Goal: Task Accomplishment & Management: Use online tool/utility

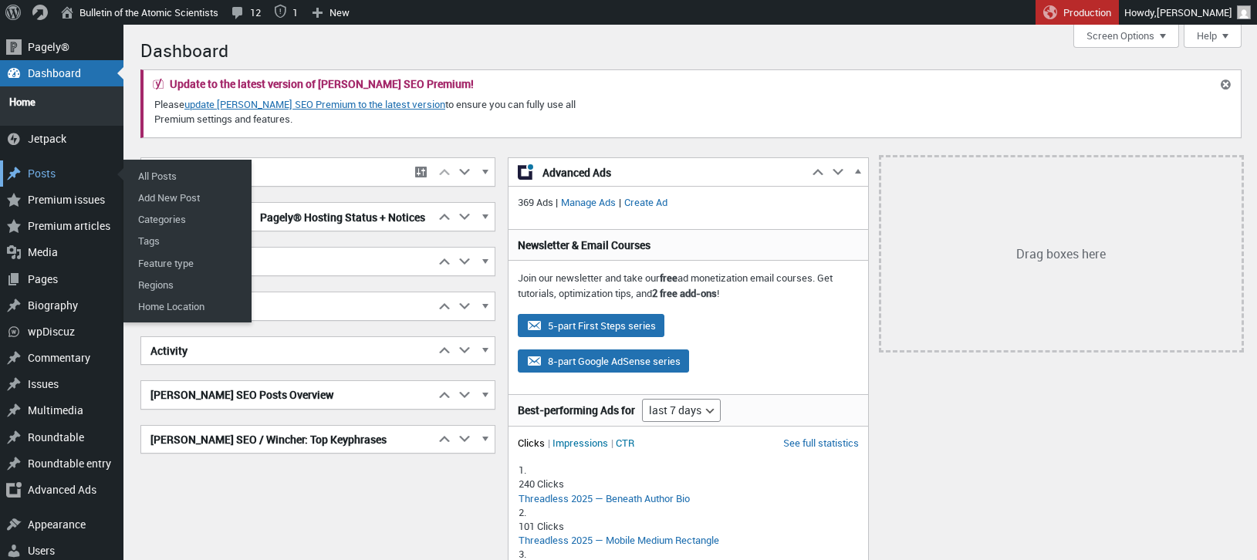
click at [52, 161] on div "Posts" at bounding box center [61, 174] width 123 height 26
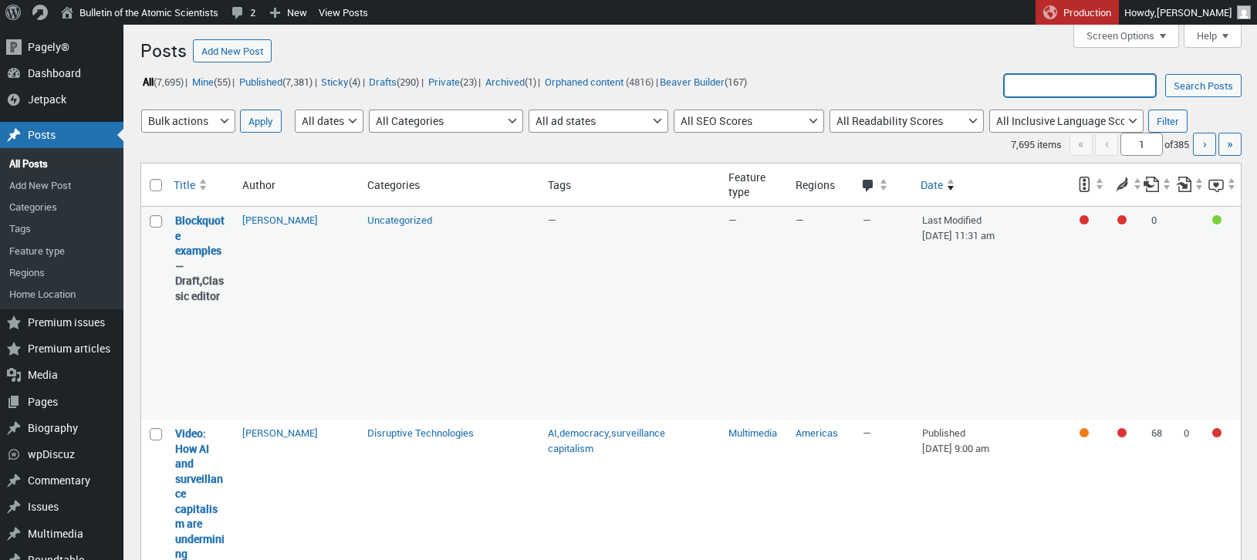
click at [1065, 86] on input "Search Posts:" at bounding box center [1080, 85] width 152 height 23
type input "AI is polluting truth"
click at [1165, 74] on input "Search Posts" at bounding box center [1203, 85] width 76 height 23
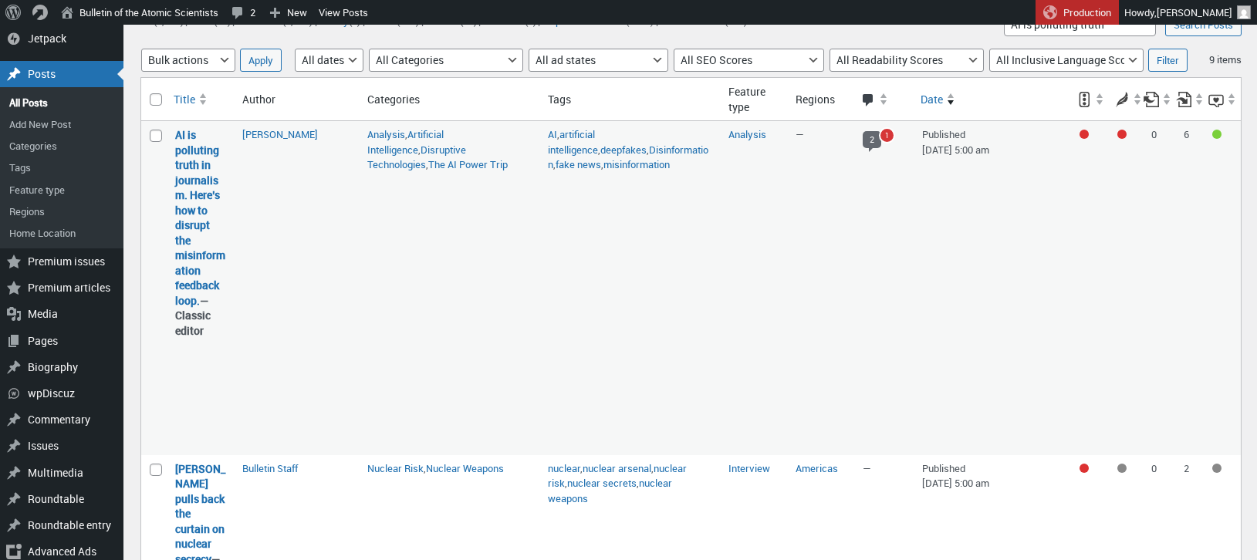
scroll to position [64, 0]
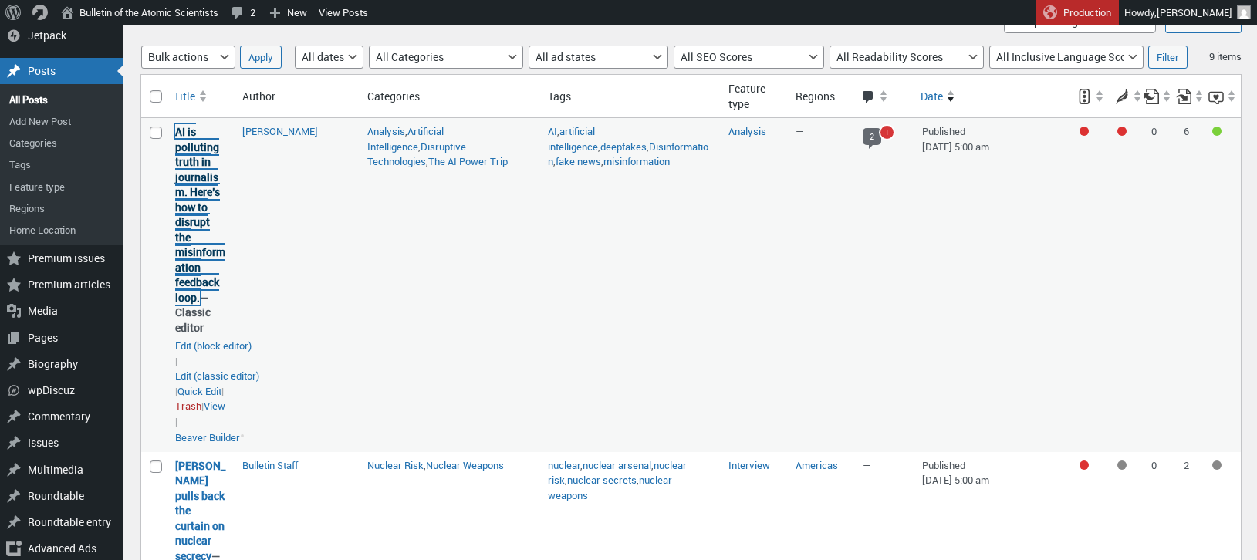
click at [193, 215] on link "AI is polluting truth in journalism. Here’s how to disrupt the misinformation f…" at bounding box center [200, 214] width 50 height 181
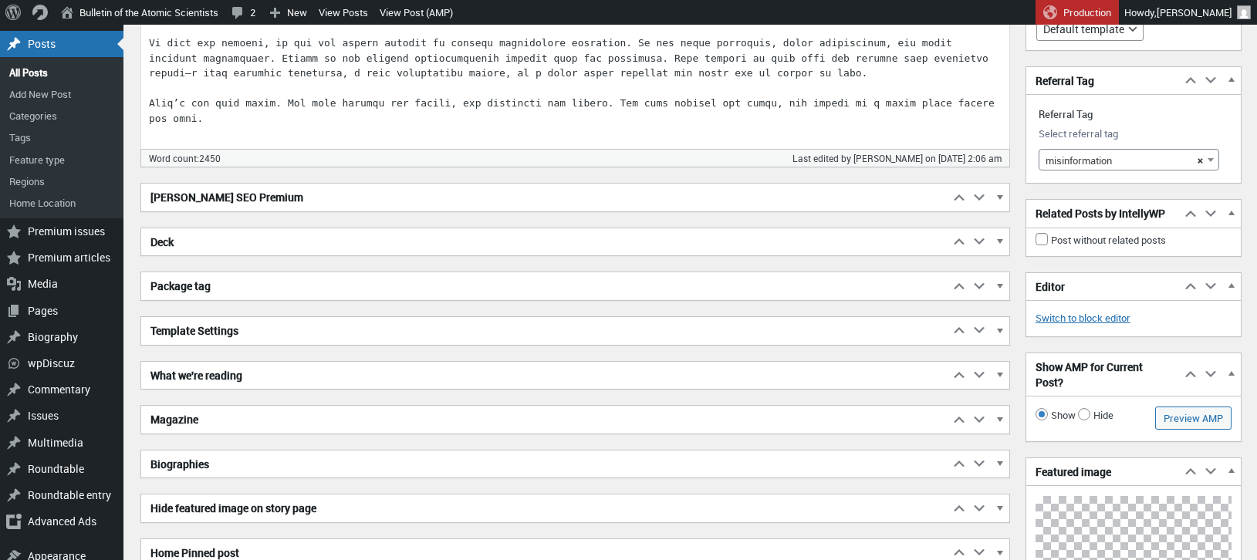
scroll to position [3172, 0]
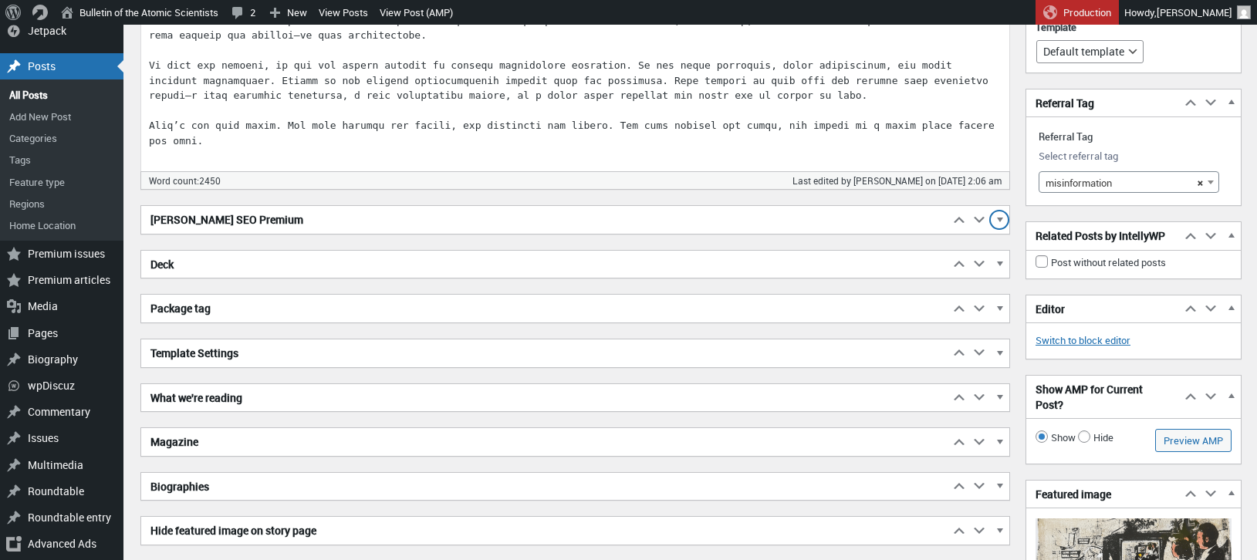
click at [999, 216] on span "button" at bounding box center [999, 222] width 15 height 14
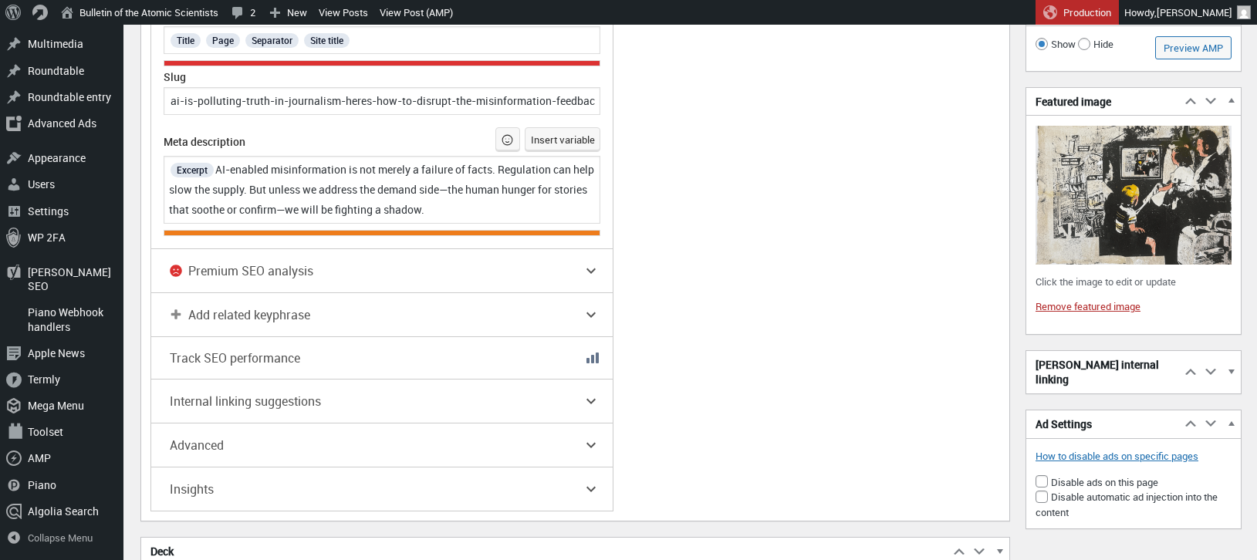
scroll to position [4020, 0]
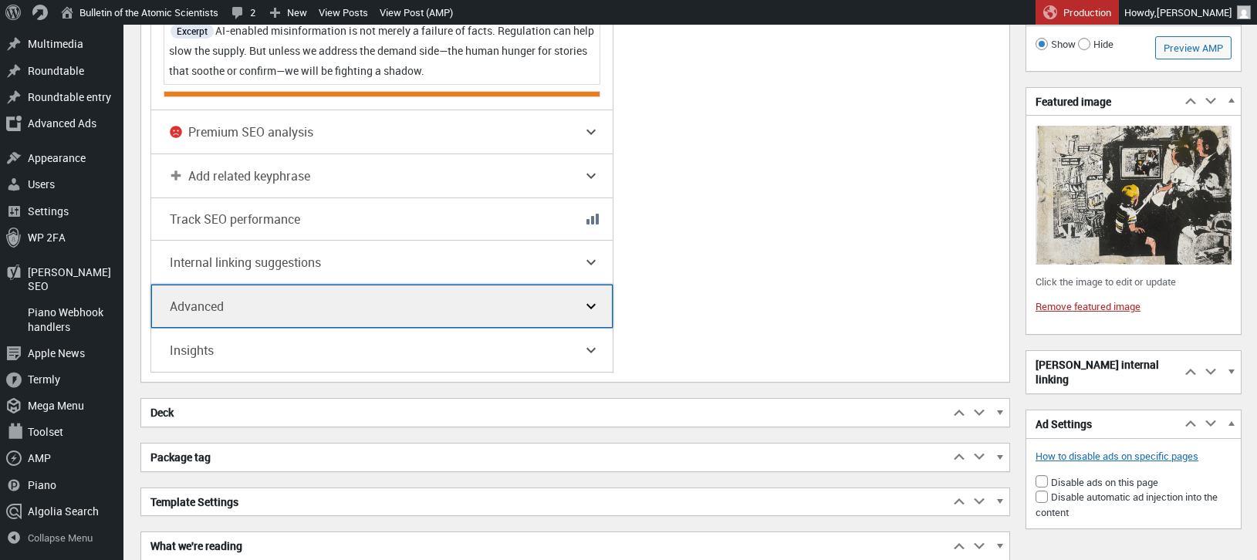
click at [579, 305] on button "Advanced" at bounding box center [382, 306] width 462 height 43
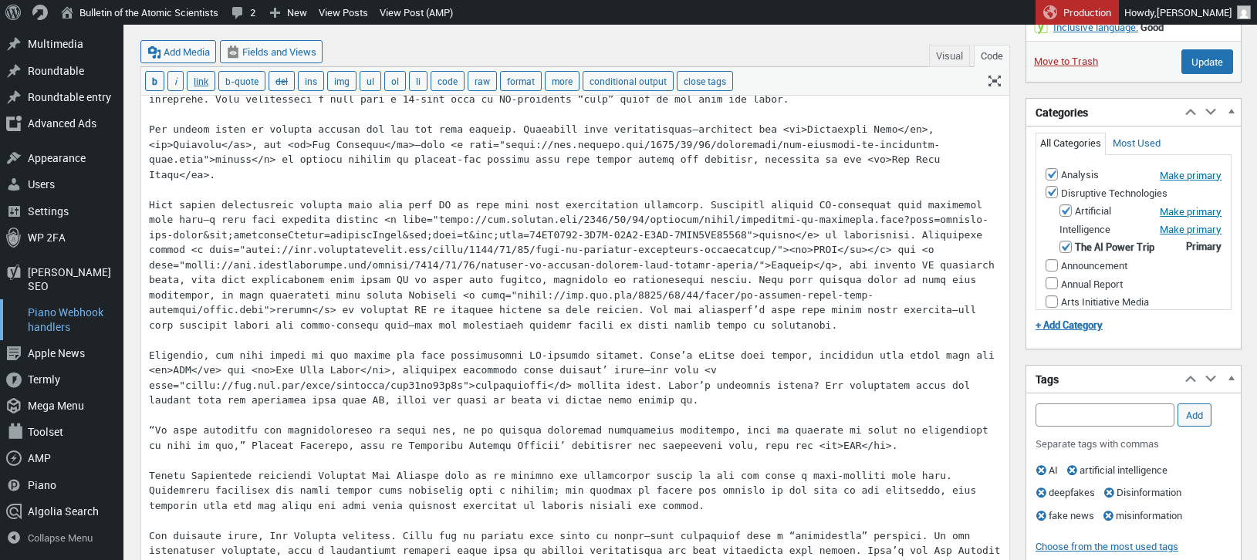
scroll to position [780, 0]
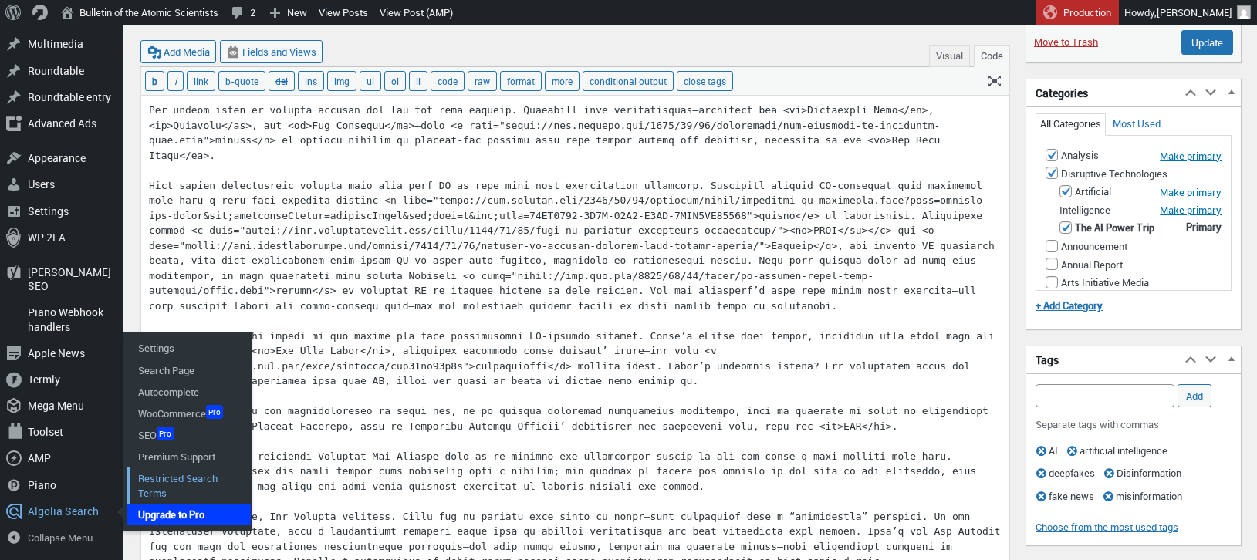
click at [157, 480] on link "Restricted Search Terms" at bounding box center [188, 486] width 123 height 36
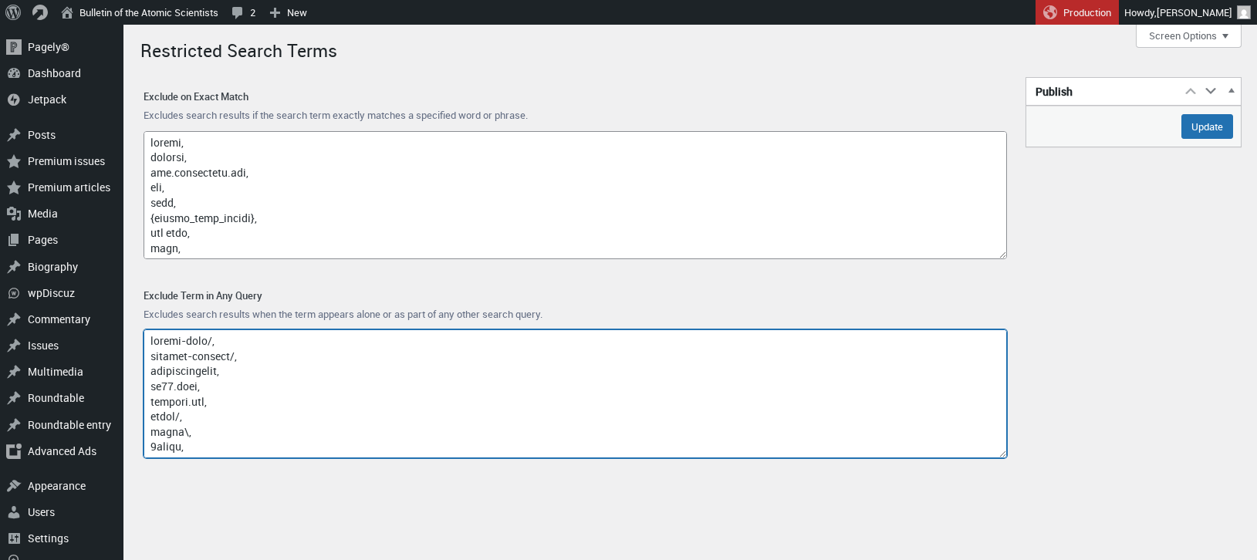
click at [692, 352] on textarea "Exclude Term in Any Query" at bounding box center [576, 394] width 864 height 129
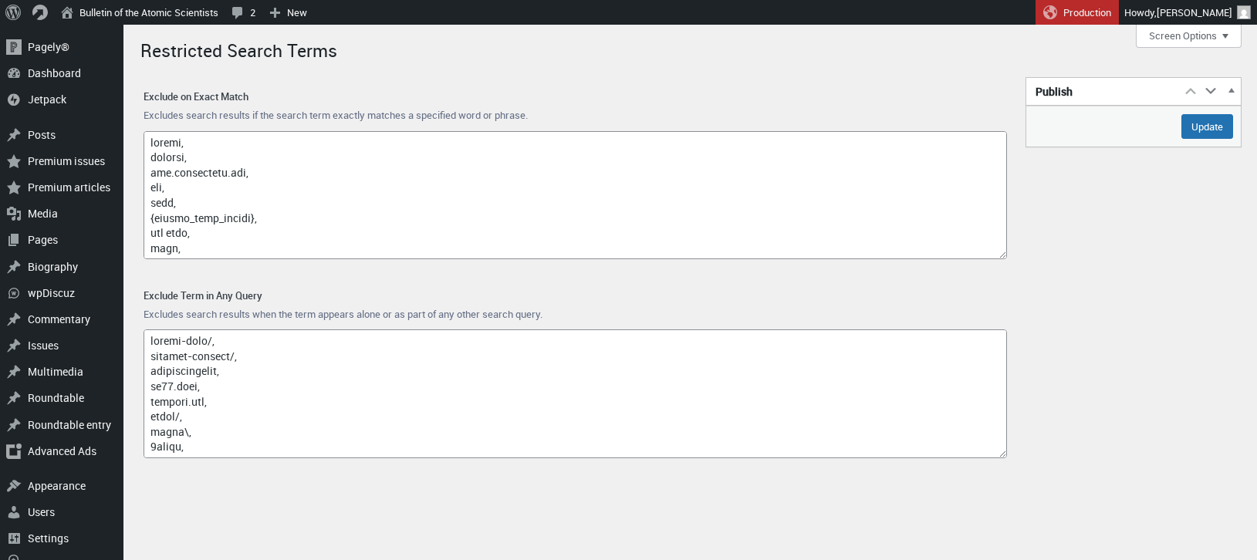
click at [829, 291] on label "Exclude Term in Any Query" at bounding box center [576, 296] width 864 height 14
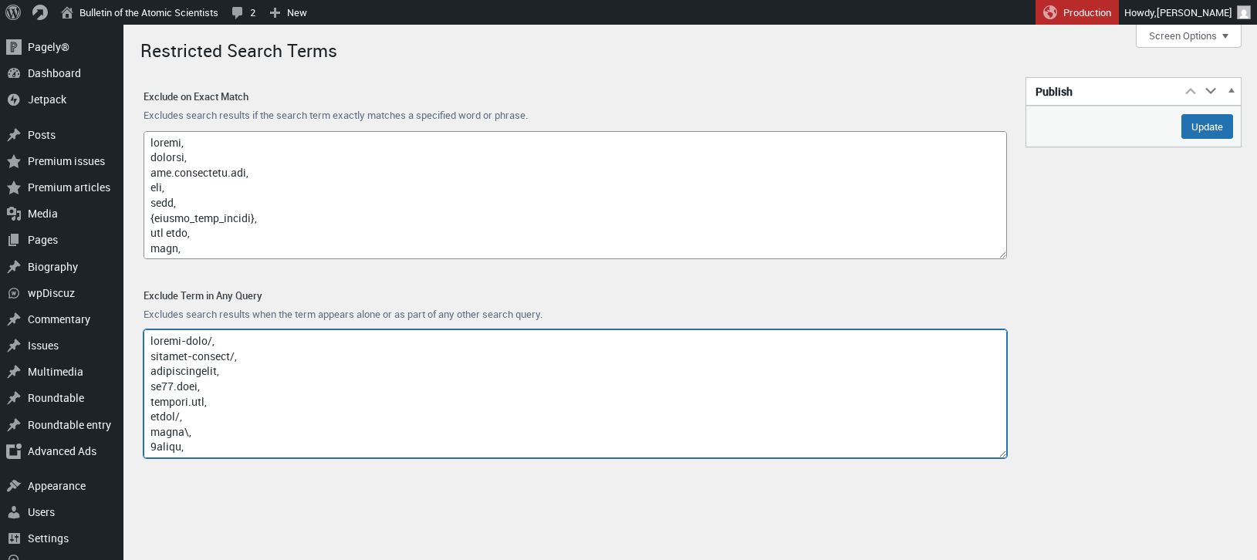
click at [829, 330] on textarea "Exclude Term in Any Query" at bounding box center [576, 394] width 864 height 129
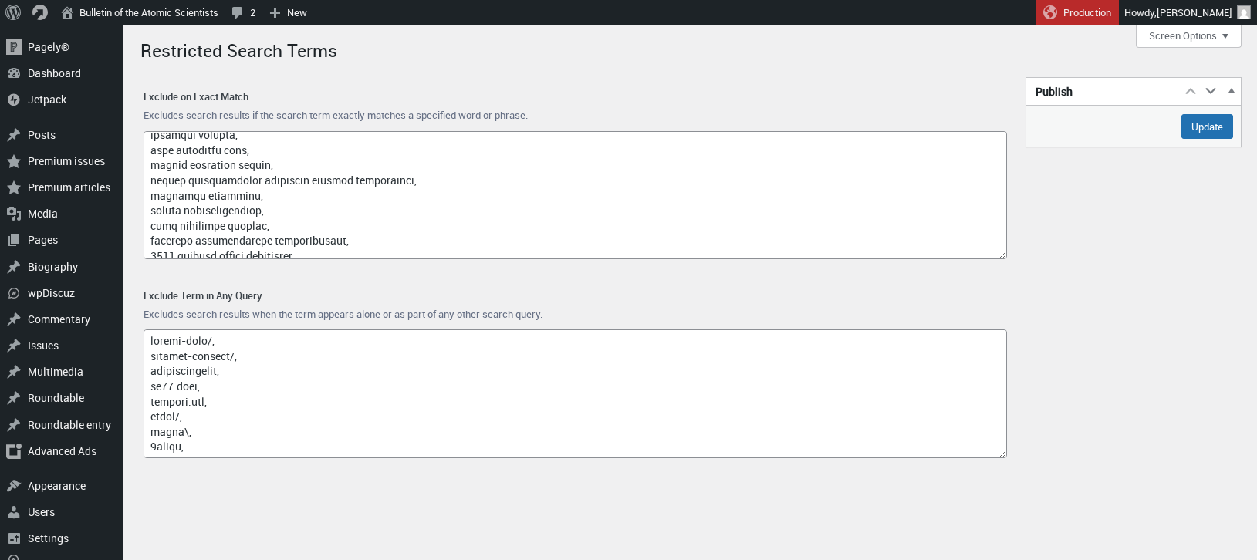
scroll to position [7, 0]
